Goal: Browse casually

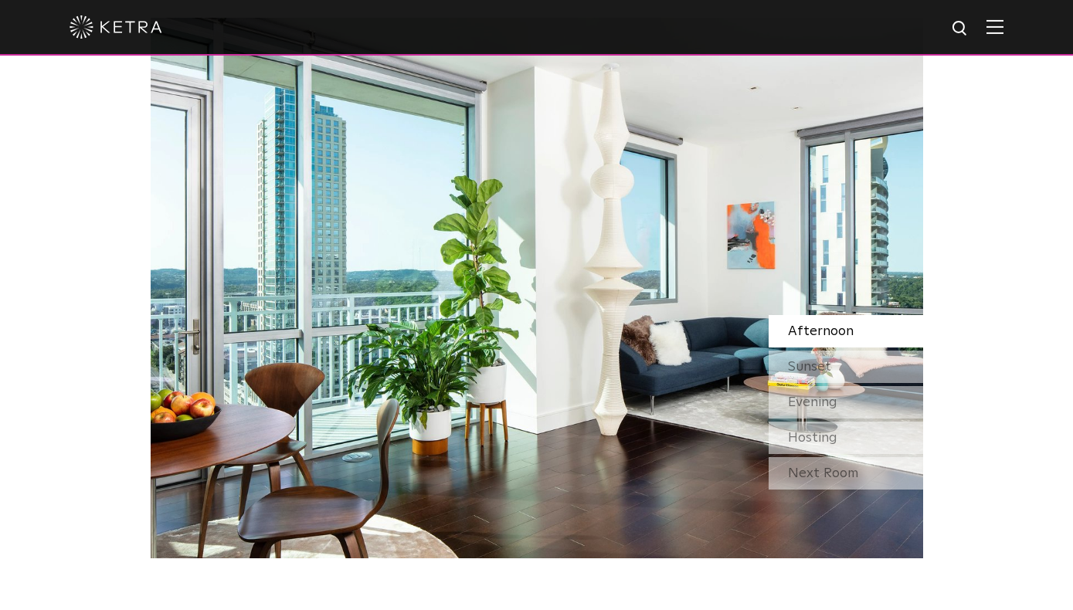
scroll to position [1362, 0]
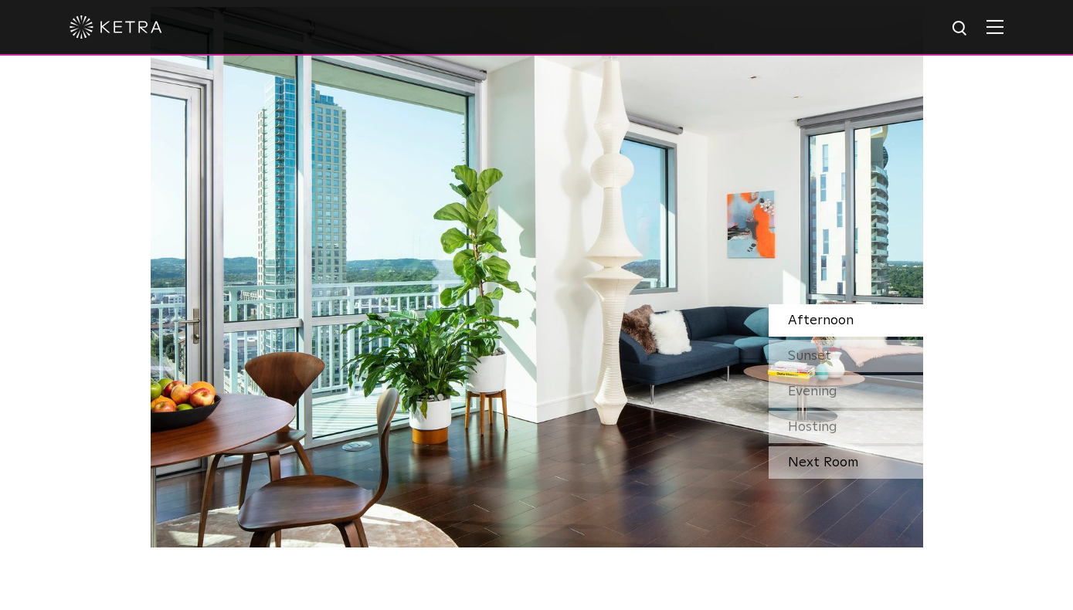
click at [825, 453] on div "Next Room" at bounding box center [845, 462] width 154 height 32
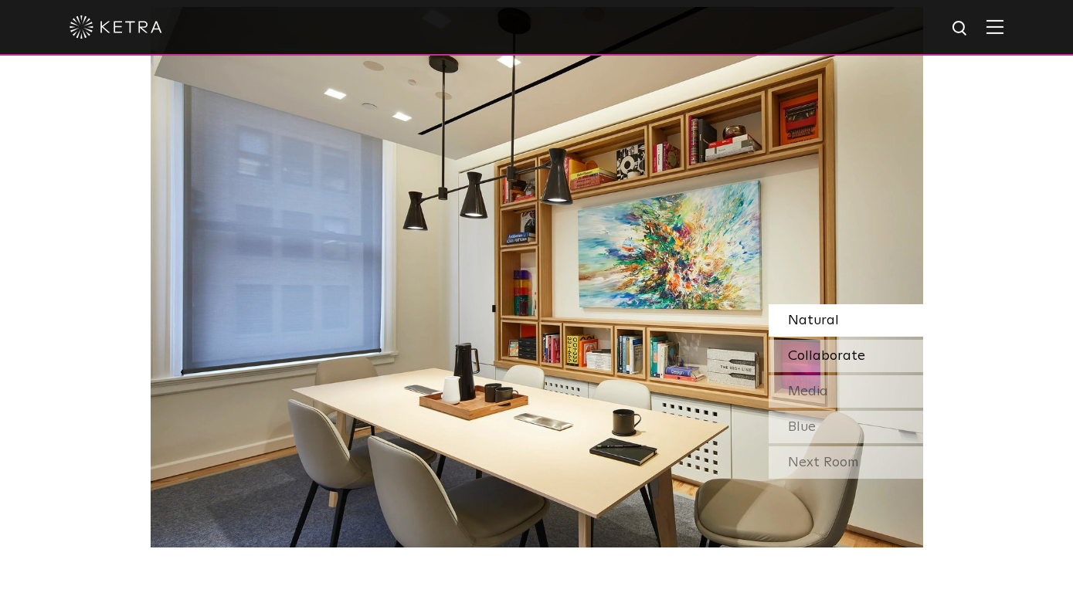
click at [821, 341] on div "Collaborate" at bounding box center [845, 356] width 154 height 32
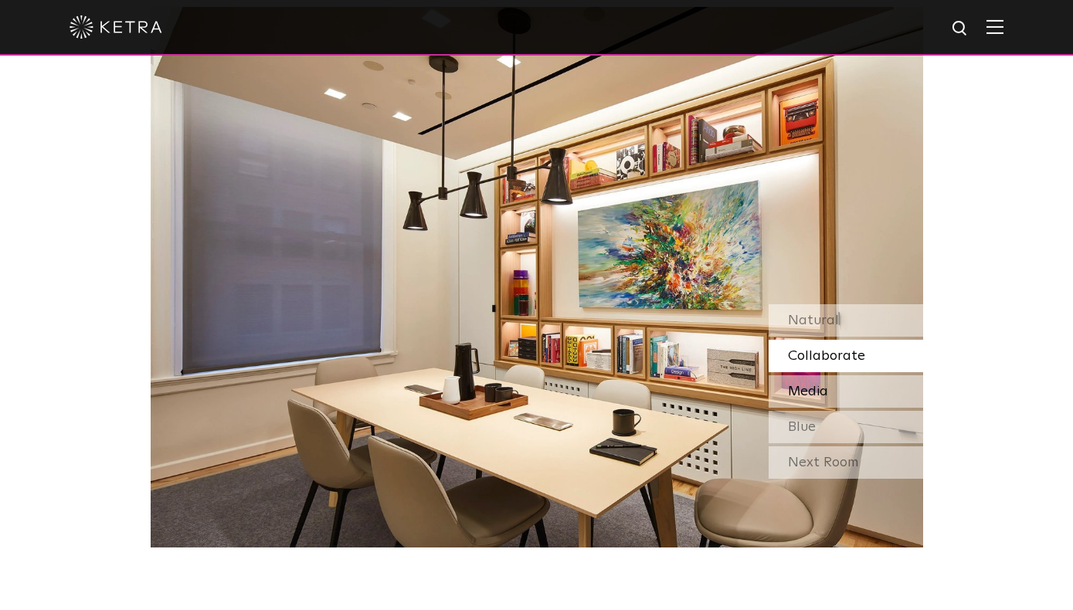
click at [826, 385] on span "Media" at bounding box center [808, 392] width 40 height 14
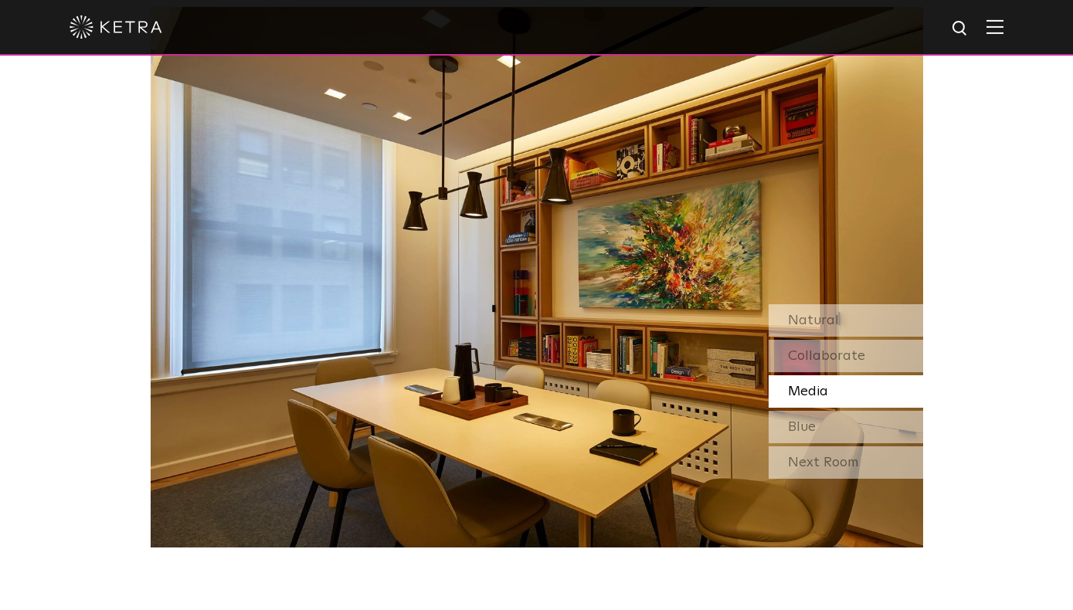
click at [813, 405] on div "Media" at bounding box center [845, 391] width 154 height 32
click at [813, 415] on div "Blue" at bounding box center [845, 427] width 154 height 32
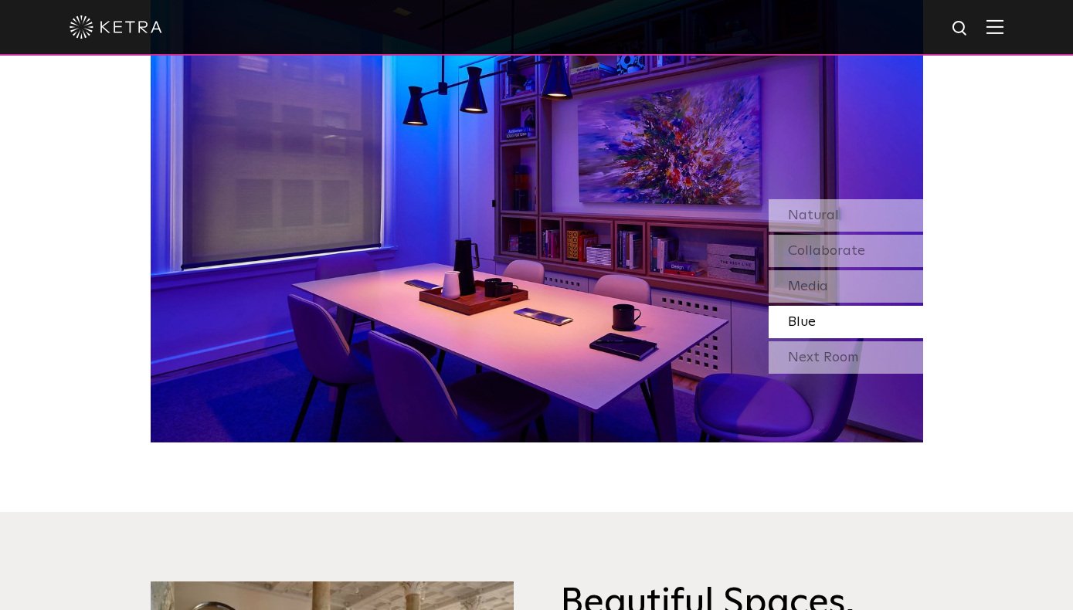
scroll to position [1398, 0]
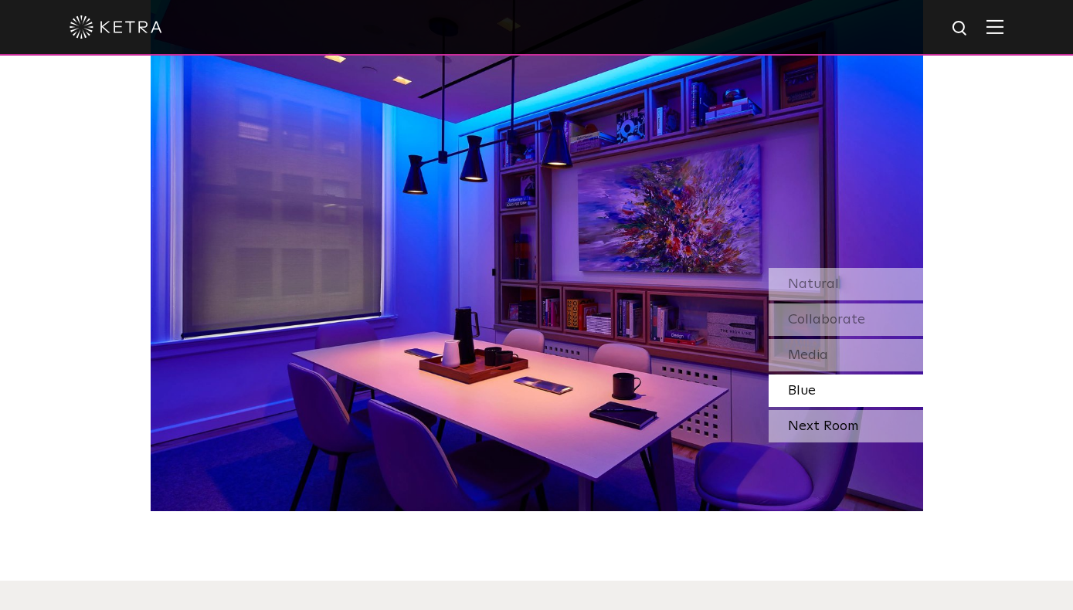
click at [839, 425] on div "Next Room" at bounding box center [845, 426] width 154 height 32
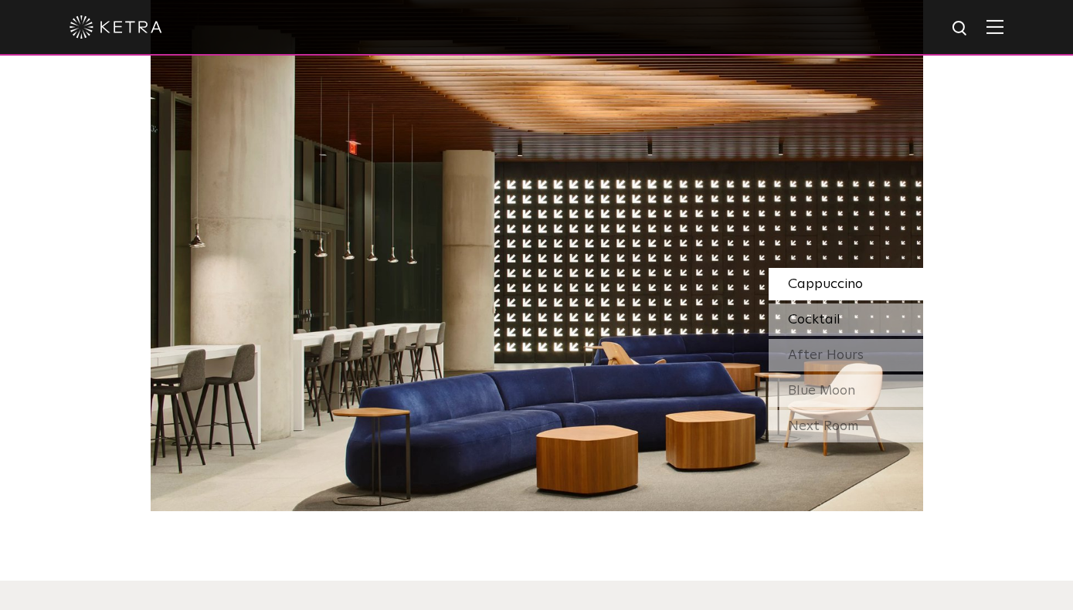
click at [836, 313] on span "Cocktail" at bounding box center [814, 320] width 53 height 14
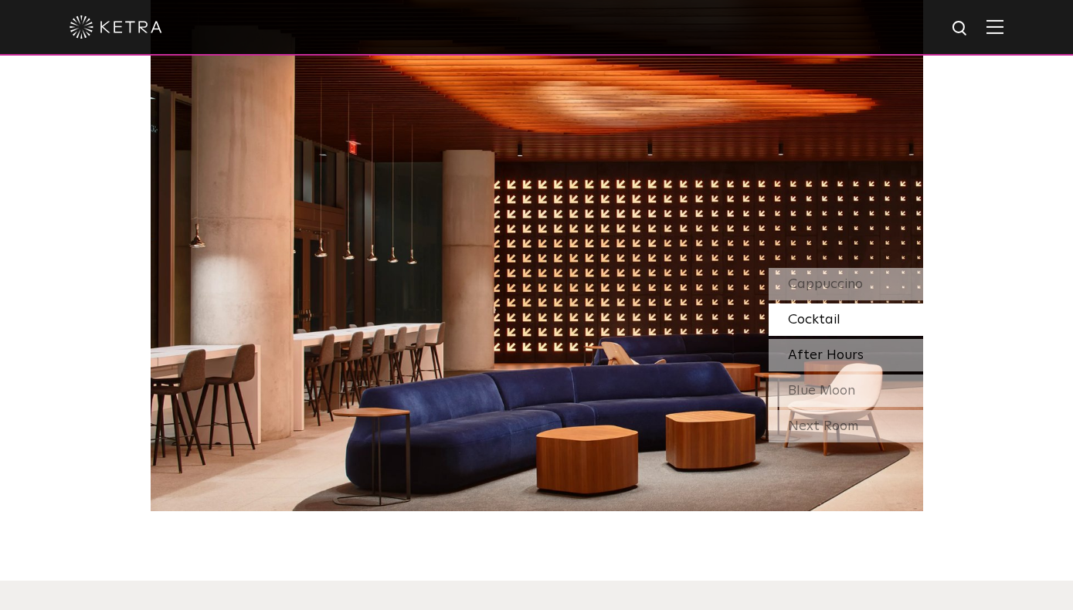
click at [839, 348] on span "After Hours" at bounding box center [826, 355] width 76 height 14
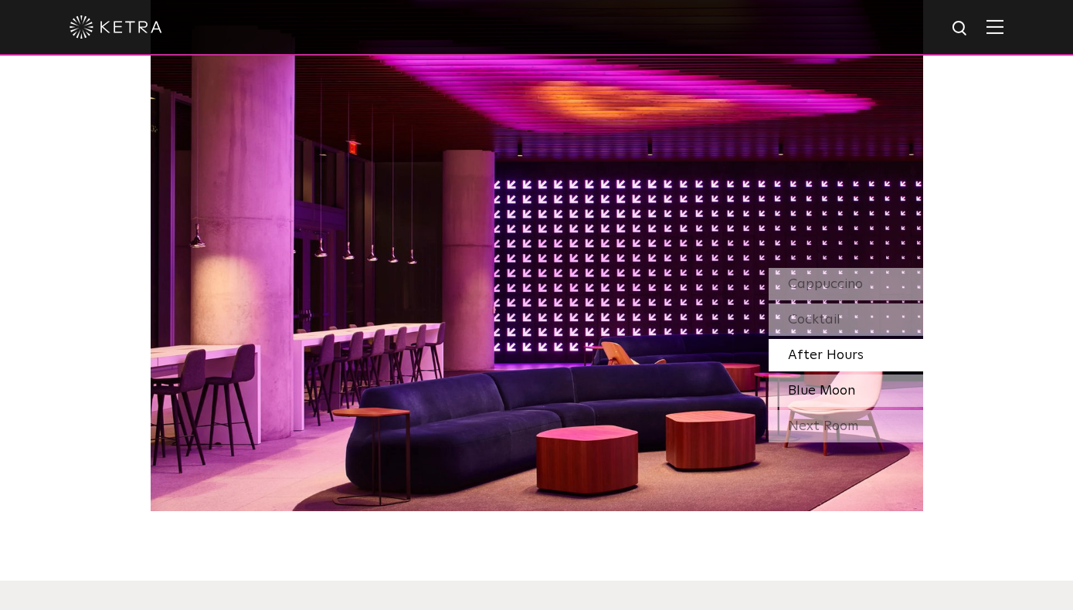
click at [846, 388] on span "Blue Moon" at bounding box center [821, 391] width 67 height 14
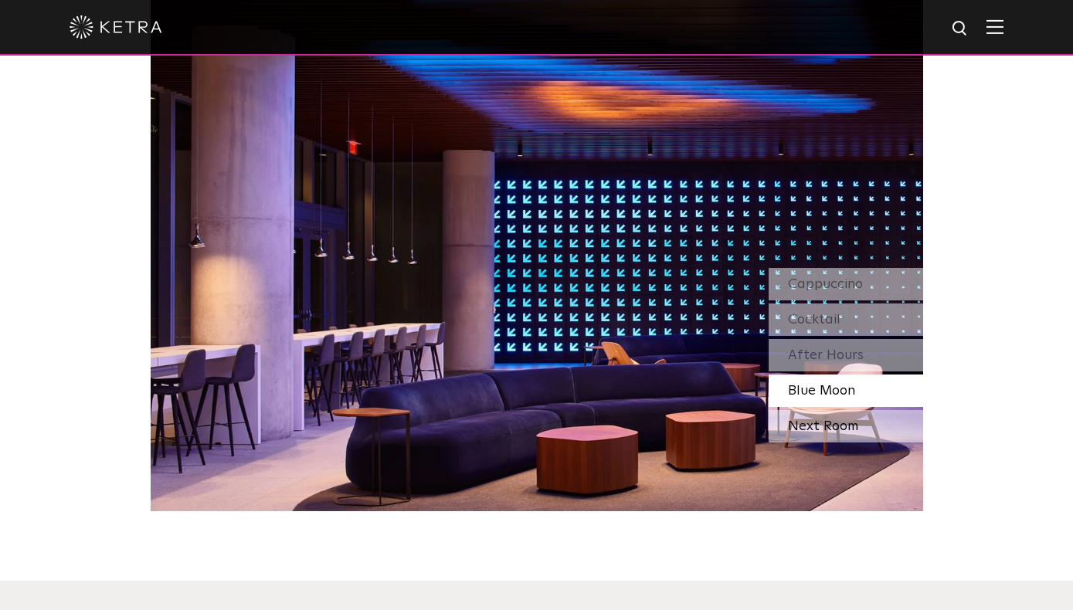
click at [846, 424] on div "Next Room" at bounding box center [845, 426] width 154 height 32
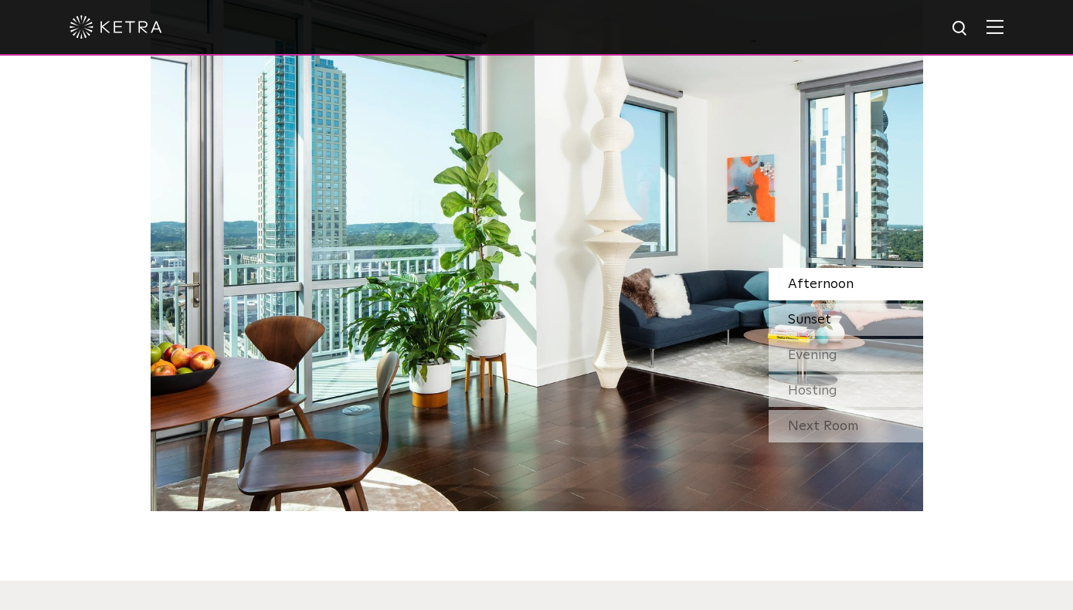
click at [856, 320] on div "Sunset" at bounding box center [845, 319] width 154 height 32
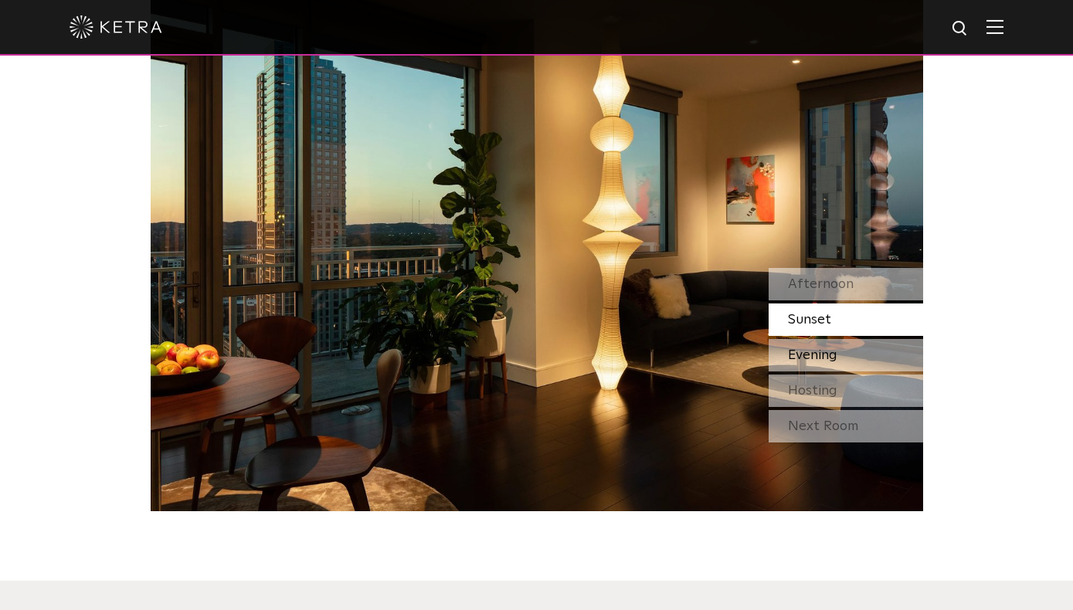
click at [854, 345] on div "Evening" at bounding box center [845, 355] width 154 height 32
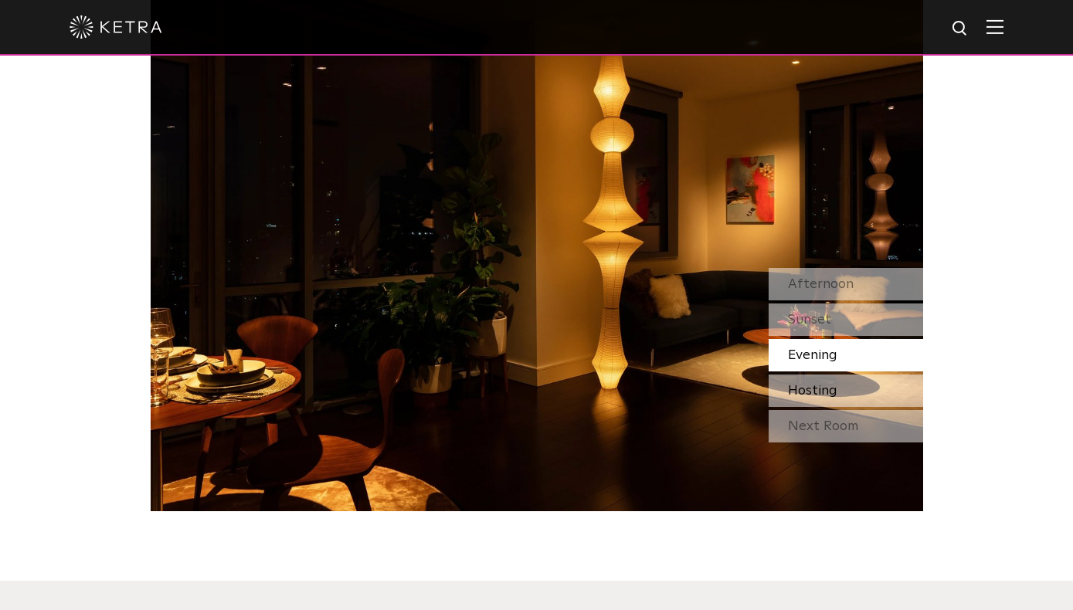
click at [850, 388] on div "Hosting" at bounding box center [845, 391] width 154 height 32
